Goal: Task Accomplishment & Management: Use online tool/utility

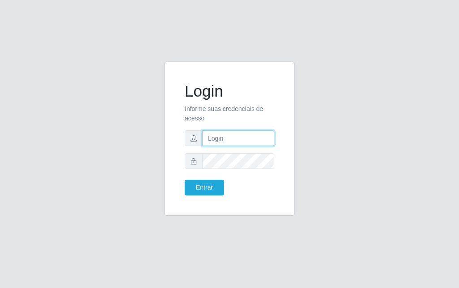
drag, startPoint x: 245, startPoint y: 136, endPoint x: 245, endPoint y: 114, distance: 21.6
click at [245, 134] on input "text" at bounding box center [238, 138] width 72 height 16
type input "[PERSON_NAME]"
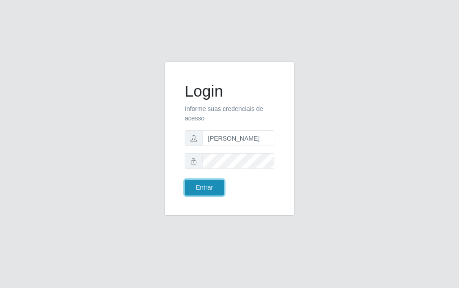
click at [210, 190] on button "Entrar" at bounding box center [204, 187] width 39 height 16
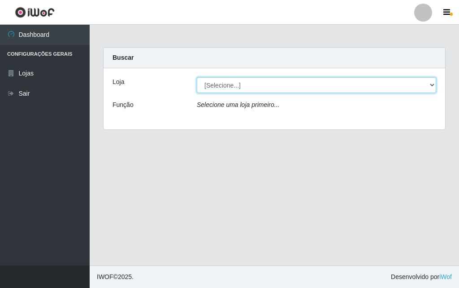
click at [433, 83] on select "[Selecione...] Divino Fogão - [GEOGRAPHIC_DATA]" at bounding box center [317, 85] width 240 height 16
select select "499"
click at [197, 77] on select "[Selecione...] Divino Fogão - [GEOGRAPHIC_DATA]" at bounding box center [317, 85] width 240 height 16
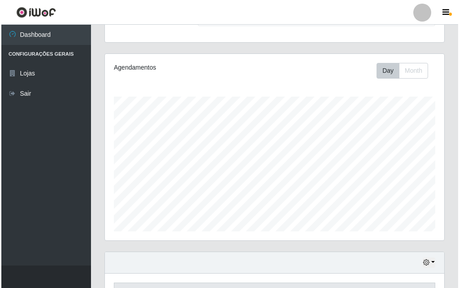
scroll to position [224, 0]
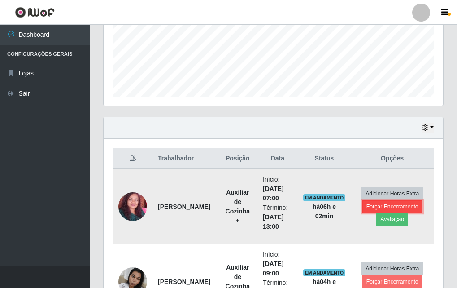
click at [387, 201] on button "Forçar Encerramento" at bounding box center [393, 206] width 60 height 13
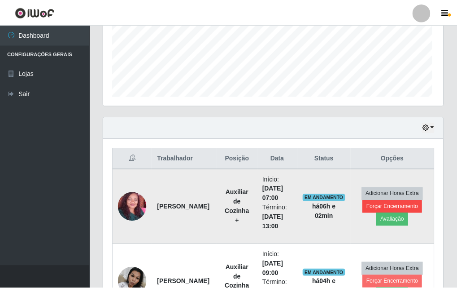
scroll to position [186, 335]
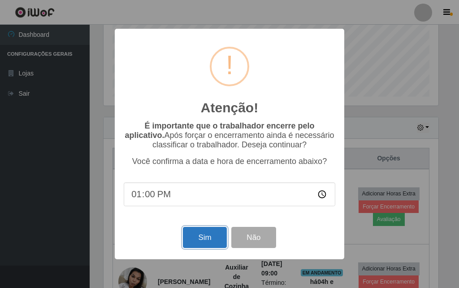
click at [205, 239] on button "Sim" at bounding box center [205, 237] width 44 height 21
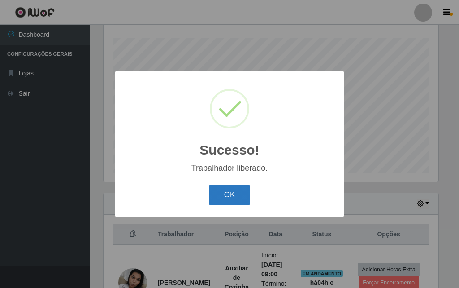
click at [234, 199] on button "OK" at bounding box center [230, 194] width 42 height 21
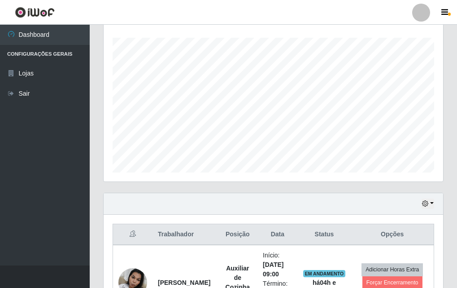
scroll to position [186, 340]
